Goal: Task Accomplishment & Management: Manage account settings

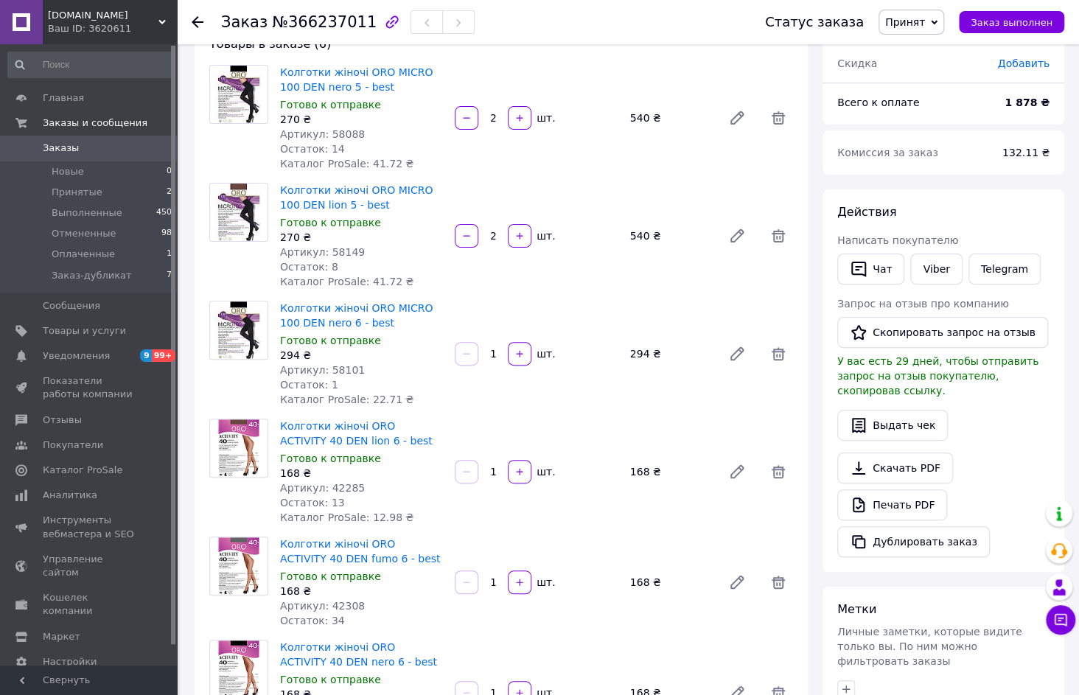
scroll to position [32, 0]
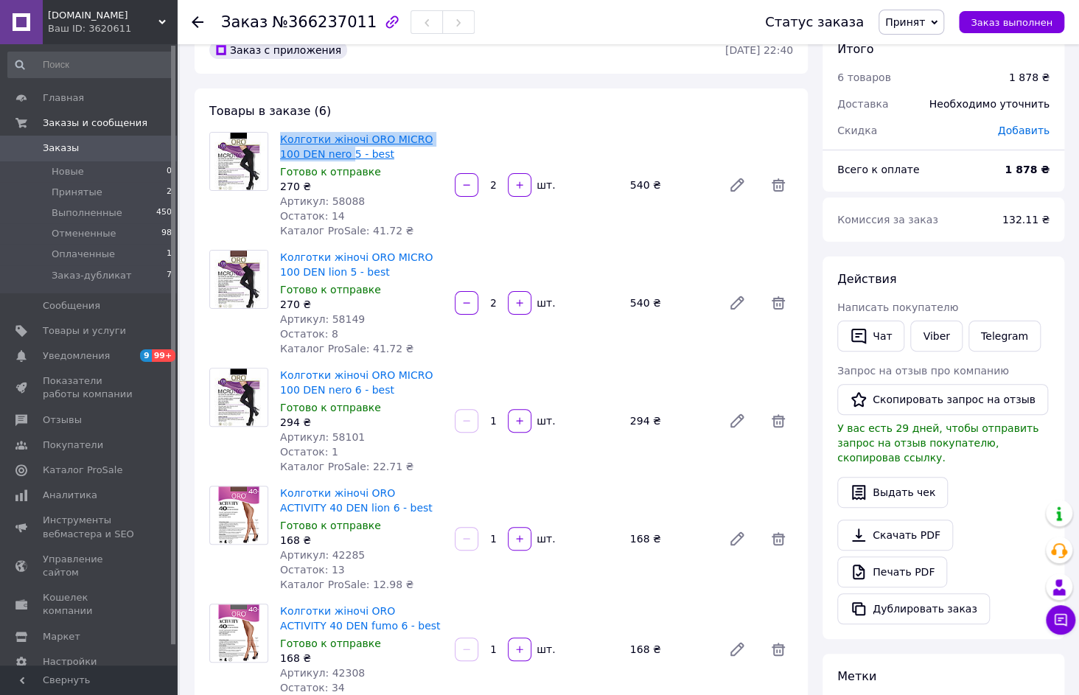
drag, startPoint x: 273, startPoint y: 134, endPoint x: 324, endPoint y: 152, distance: 53.8
click at [324, 152] on div "Колготки жіночі ORO MICRO 100 DEN nero 5 - best Готово к отправке 270 ₴ Артикул…" at bounding box center [500, 185] width 595 height 106
drag, startPoint x: 324, startPoint y: 152, endPoint x: 304, endPoint y: 140, distance: 22.5
click at [304, 140] on link "Колготки жіночі ORO MICRO 100 DEN nero 5 - best" at bounding box center [356, 146] width 153 height 27
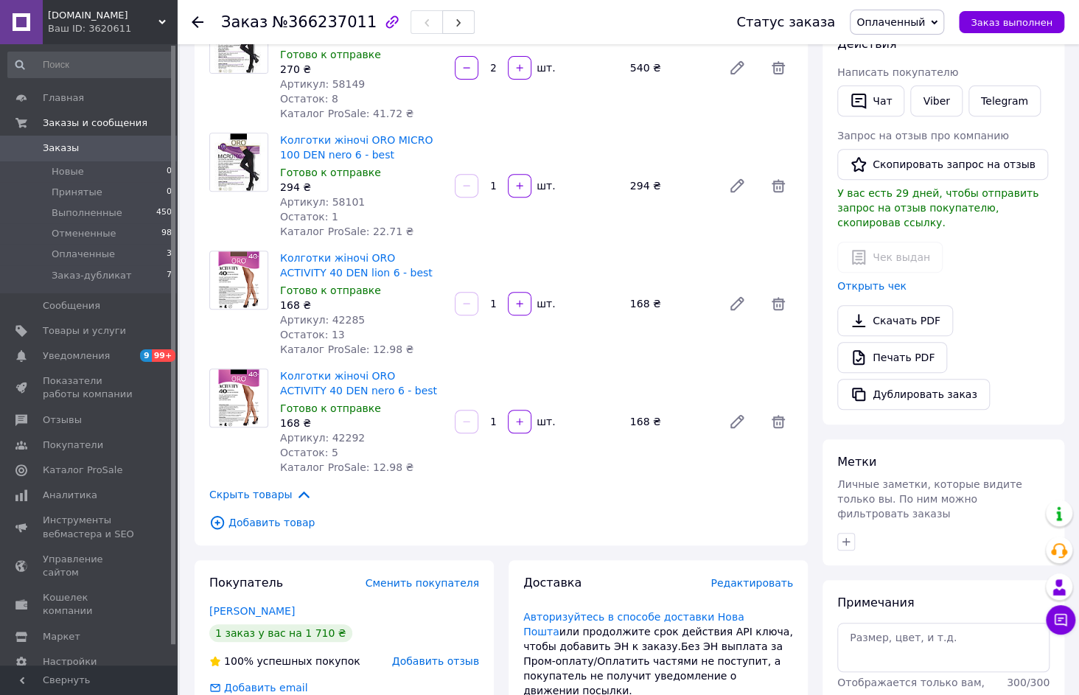
scroll to position [603, 0]
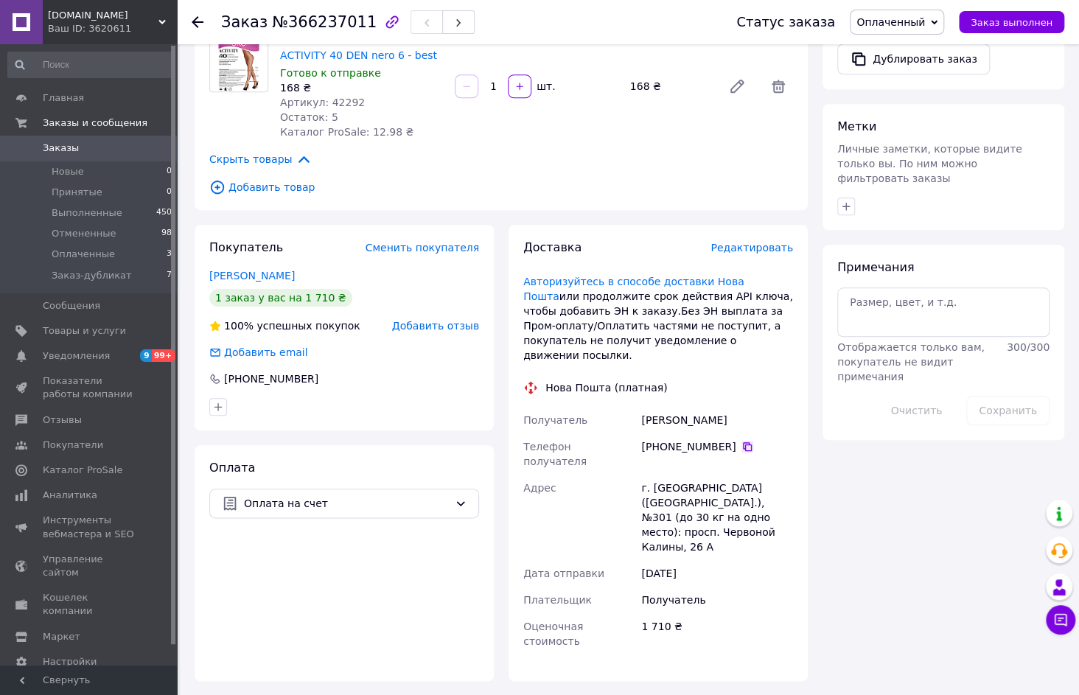
click at [741, 441] on icon at bounding box center [747, 447] width 12 height 12
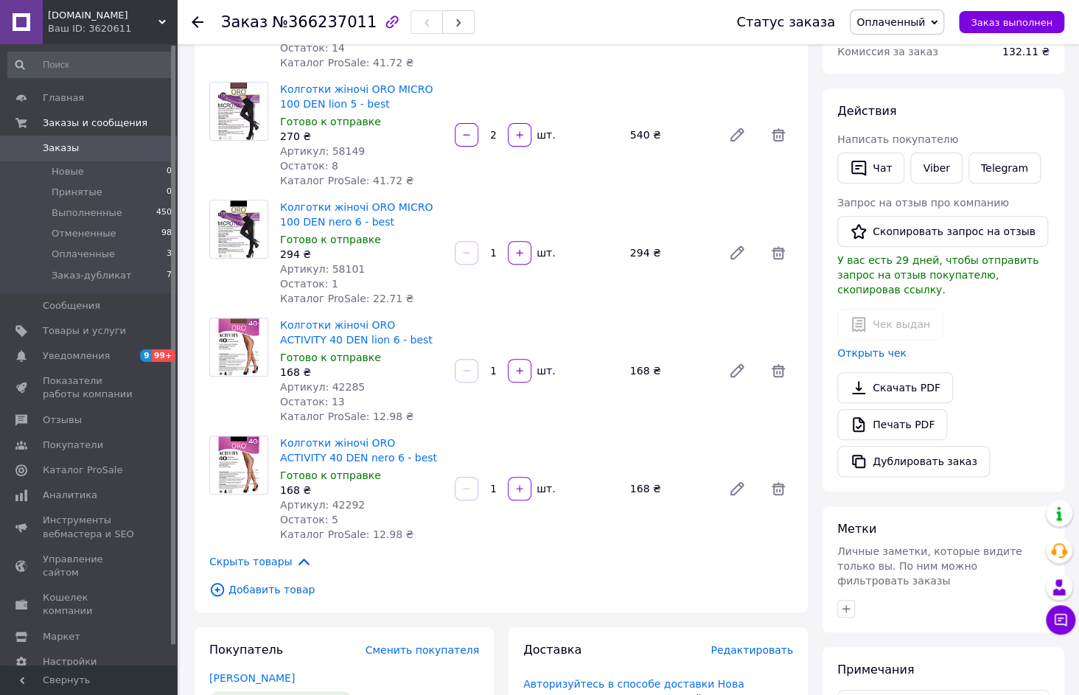
scroll to position [0, 0]
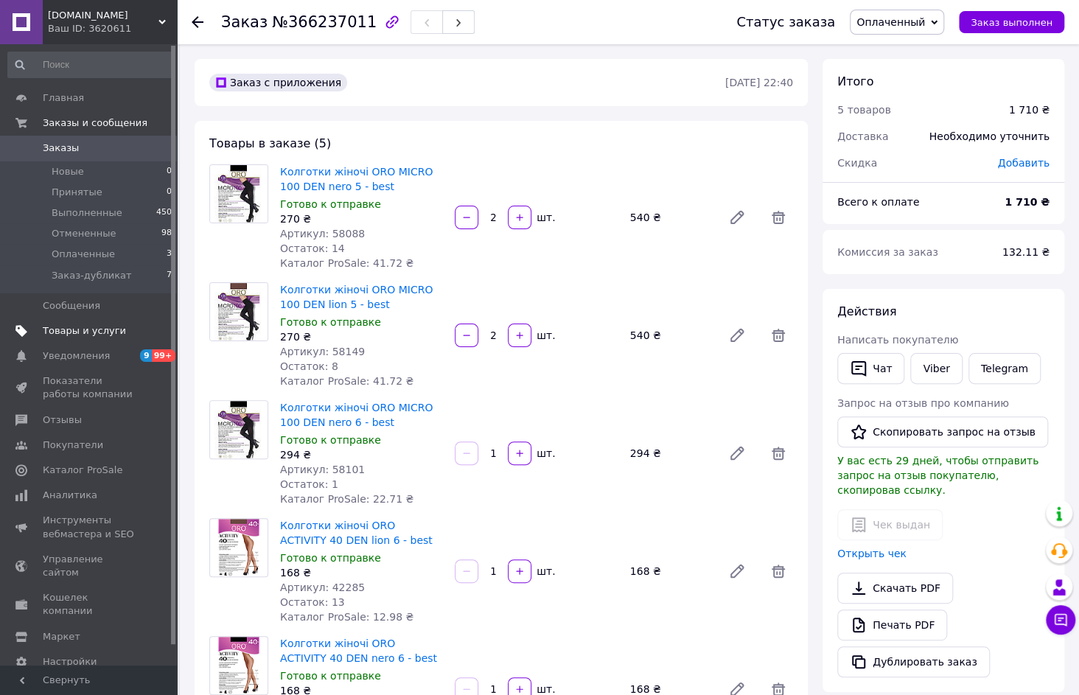
click at [73, 332] on span "Товары и услуги" at bounding box center [84, 330] width 83 height 13
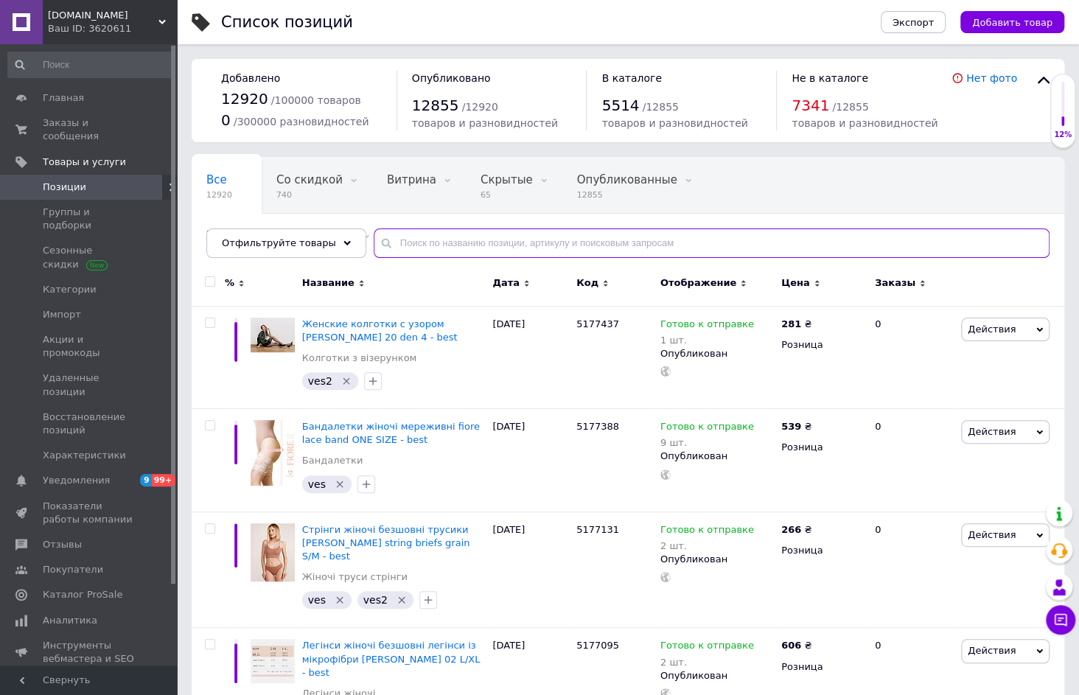
click at [417, 247] on input "text" at bounding box center [712, 242] width 676 height 29
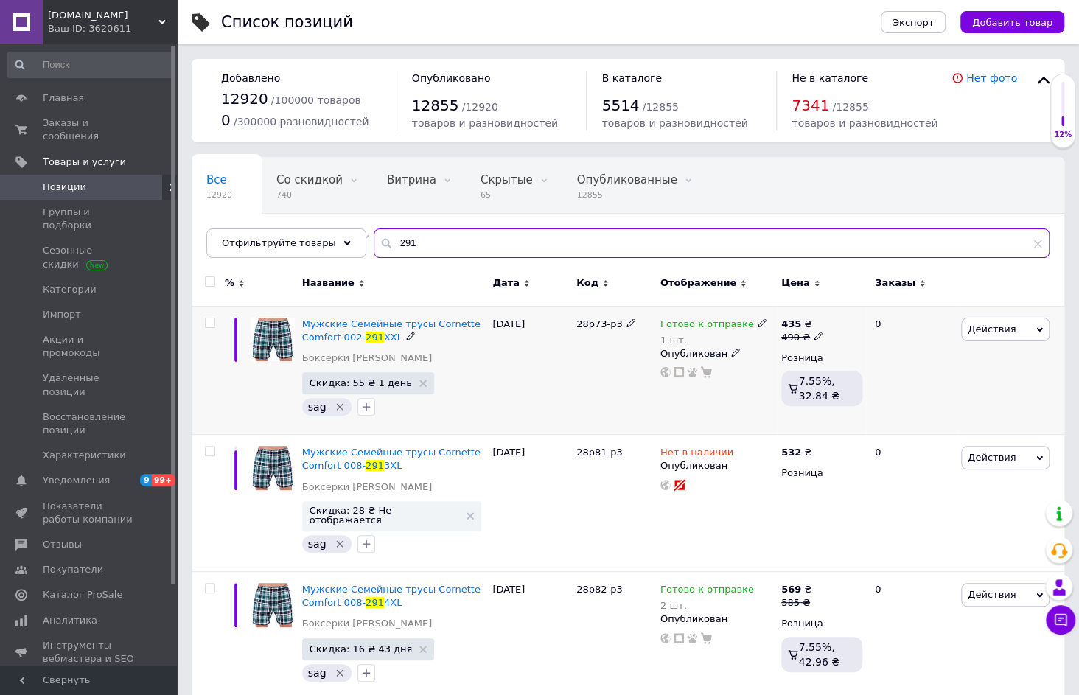
type input "291"
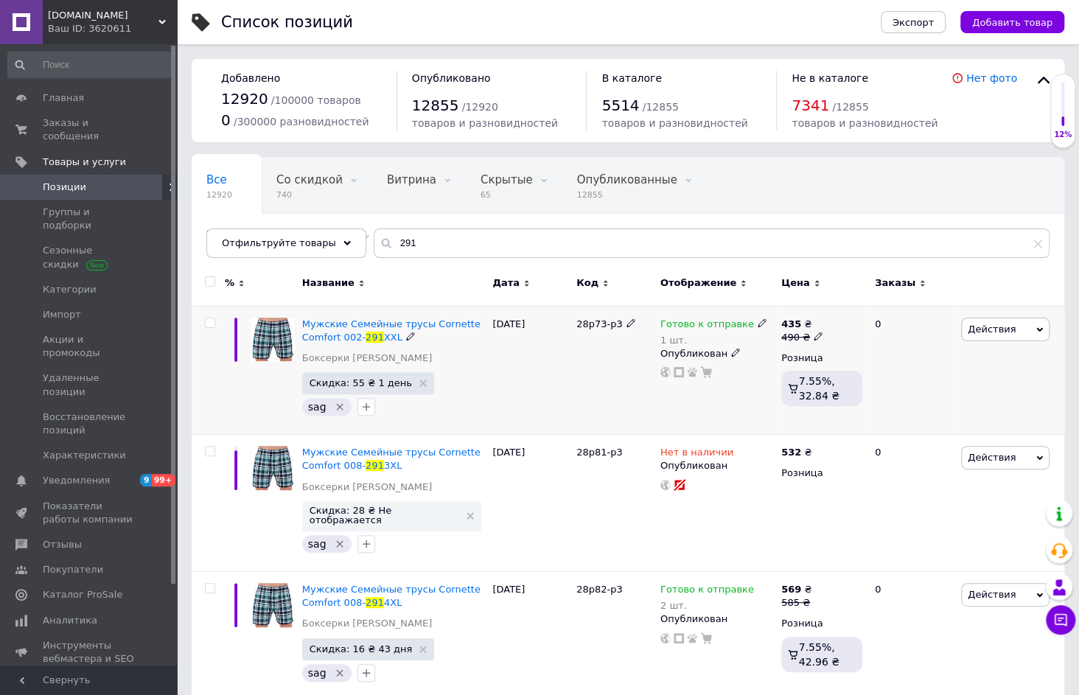
click at [758, 322] on icon at bounding box center [762, 322] width 9 height 9
click at [784, 360] on li "Нет в наличии" at bounding box center [836, 364] width 140 height 21
drag, startPoint x: 784, startPoint y: 368, endPoint x: 752, endPoint y: 369, distance: 32.5
click at [752, 369] on div "Готово к отправке 1 шт. Наличие Нет в наличии В наличии Под заказ Готово к отпр…" at bounding box center [716, 348] width 113 height 61
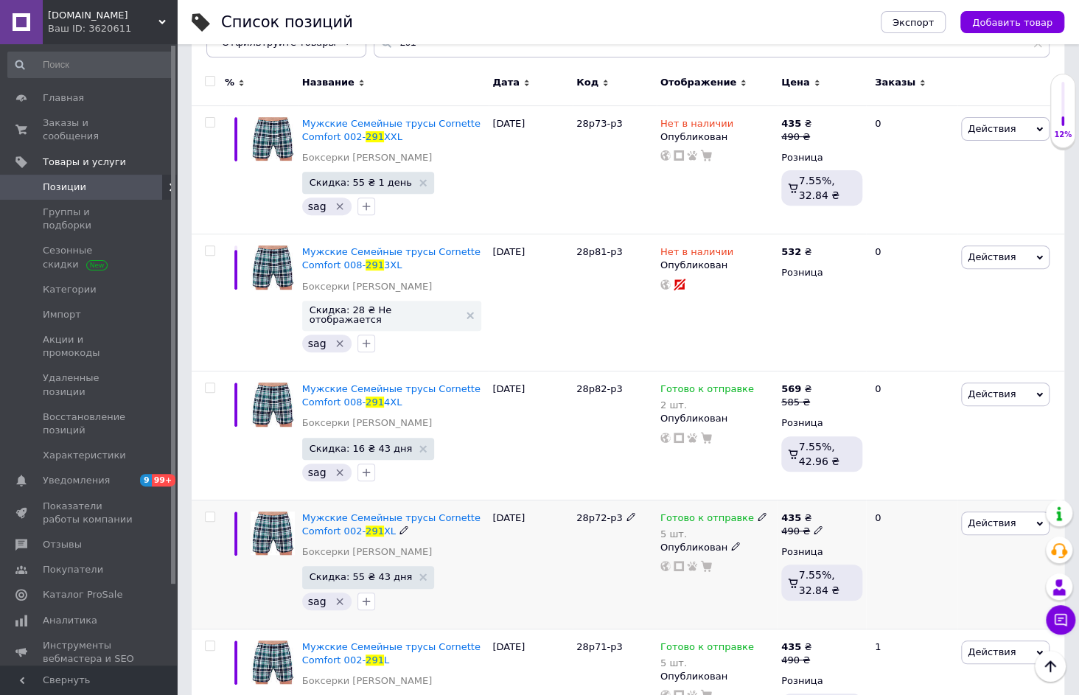
click at [758, 512] on icon at bounding box center [762, 516] width 9 height 9
click at [811, 503] on span "Готово к отправке" at bounding box center [822, 505] width 94 height 11
drag, startPoint x: 779, startPoint y: 555, endPoint x: 764, endPoint y: 553, distance: 14.8
click at [765, 553] on input "5" at bounding box center [821, 563] width 112 height 29
type input "1"
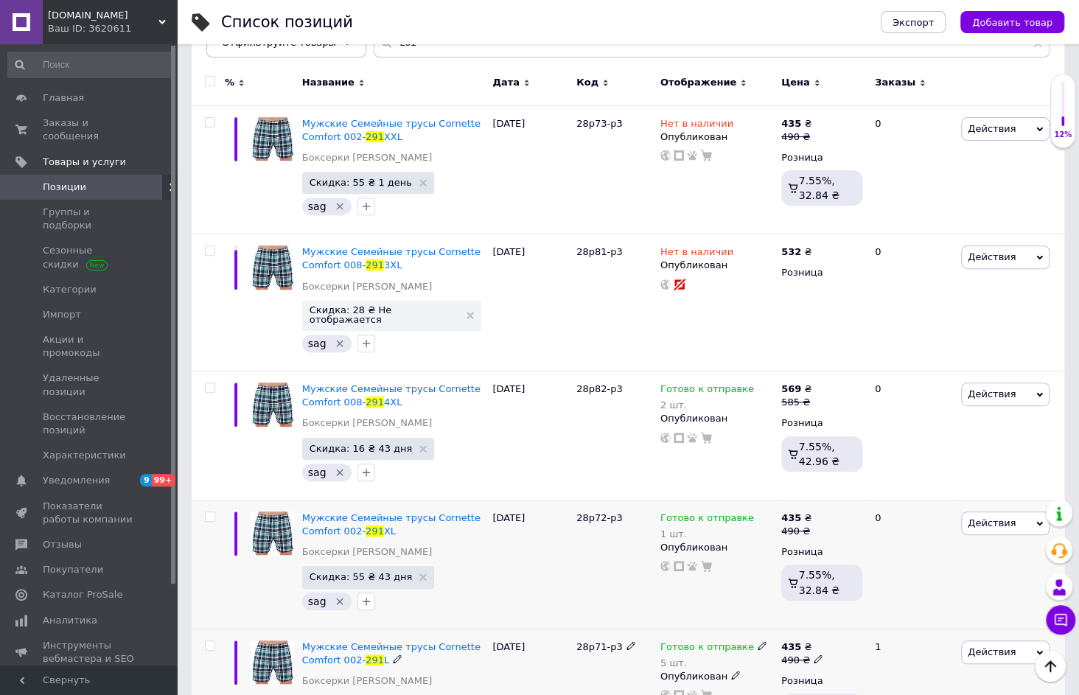
click at [758, 640] on span at bounding box center [762, 645] width 9 height 10
click at [649, 551] on span "Готово к отправке" at bounding box center [672, 556] width 94 height 11
drag, startPoint x: 637, startPoint y: 602, endPoint x: 578, endPoint y: 602, distance: 59.7
click at [578, 602] on div "% Название Дата Код Отображение Цена Заказы Мужские Семейные трусы Cornette Com…" at bounding box center [628, 479] width 873 height 829
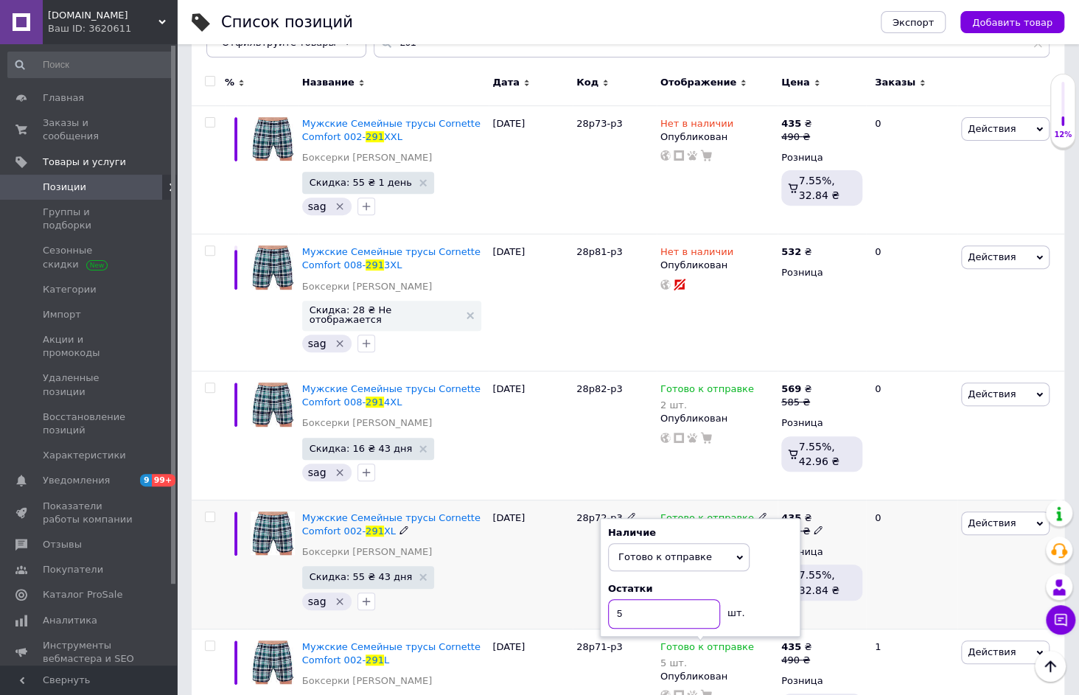
type input "1"
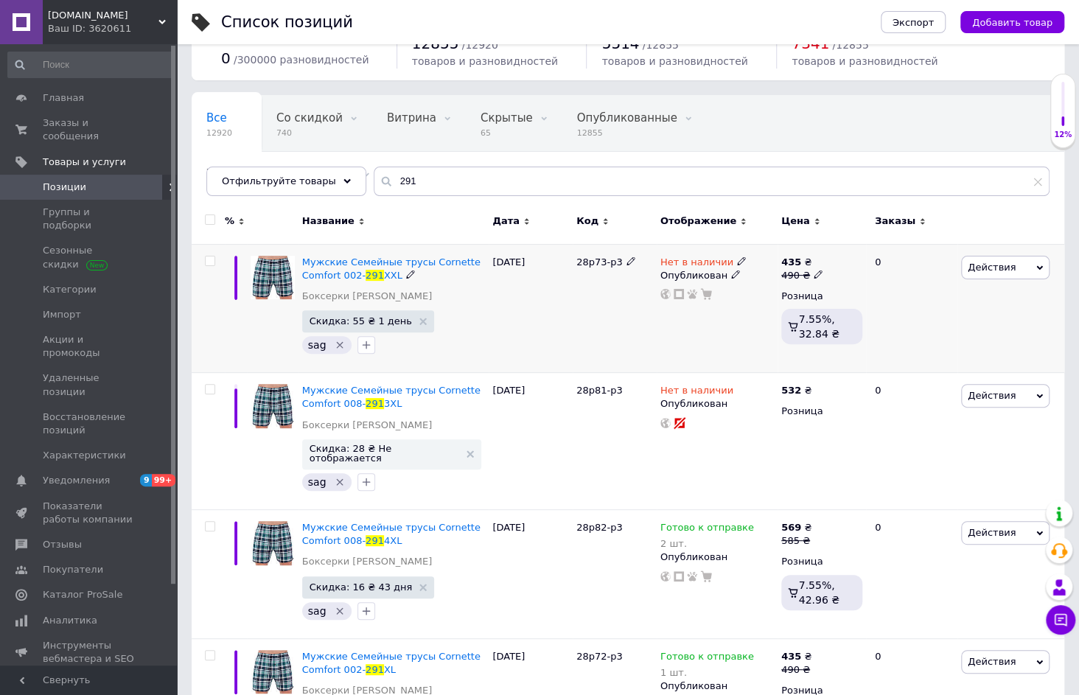
scroll to position [0, 0]
